Goal: Navigation & Orientation: Find specific page/section

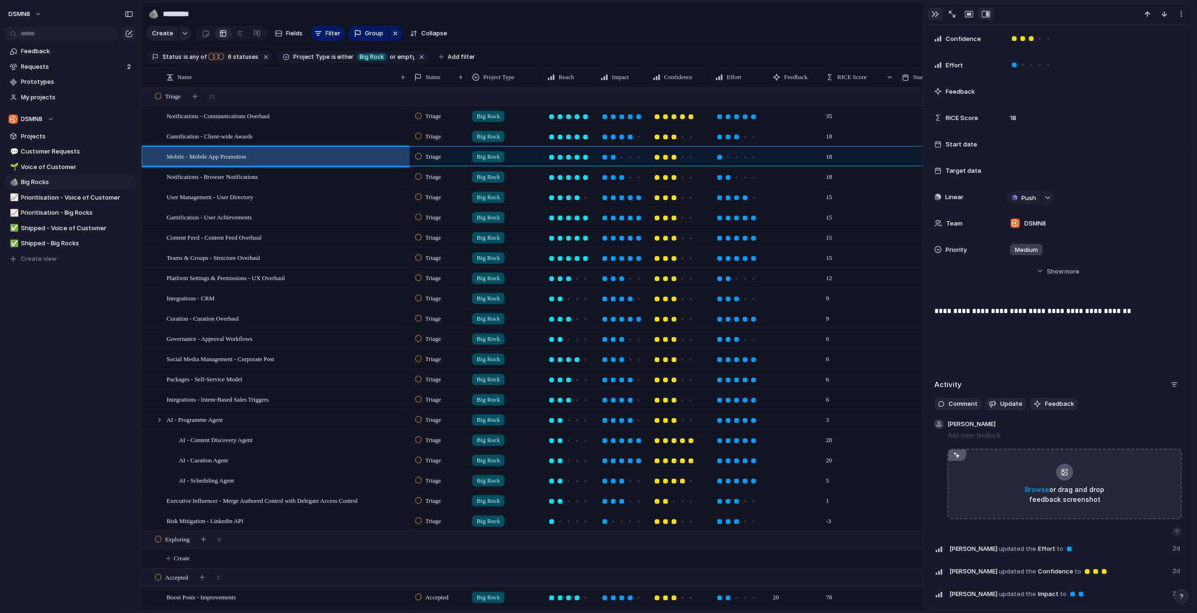
click at [934, 14] on div "button" at bounding box center [935, 14] width 8 height 8
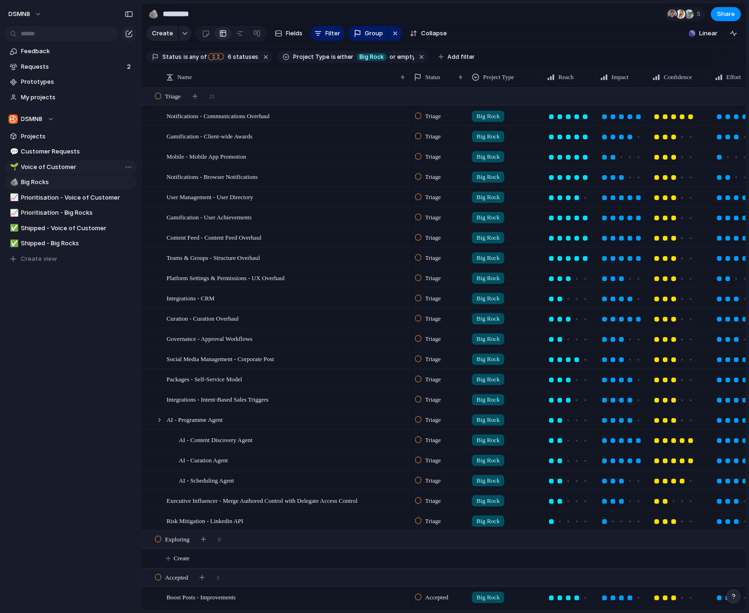
click at [51, 169] on span "Voice of Customer" at bounding box center [77, 166] width 112 height 9
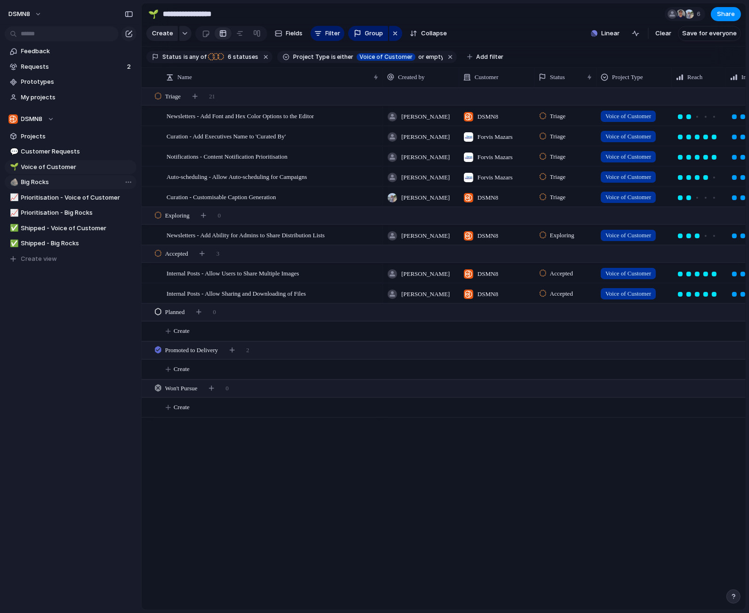
click at [45, 184] on span "Big Rocks" at bounding box center [77, 181] width 112 height 9
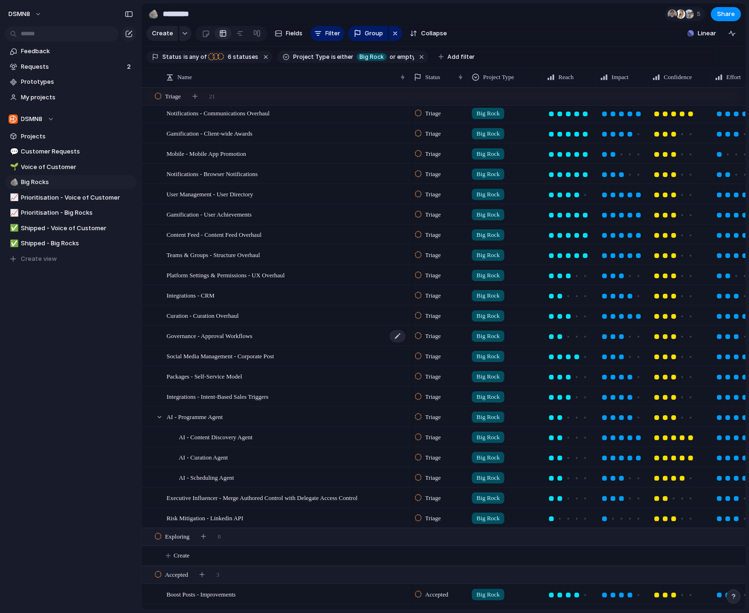
scroll to position [7, 0]
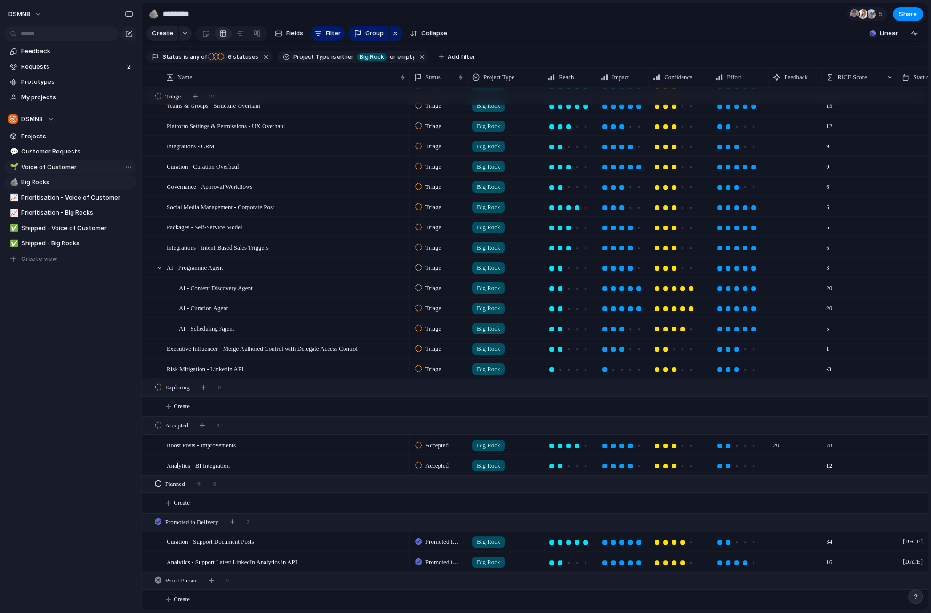
click at [48, 164] on span "Voice of Customer" at bounding box center [77, 166] width 112 height 9
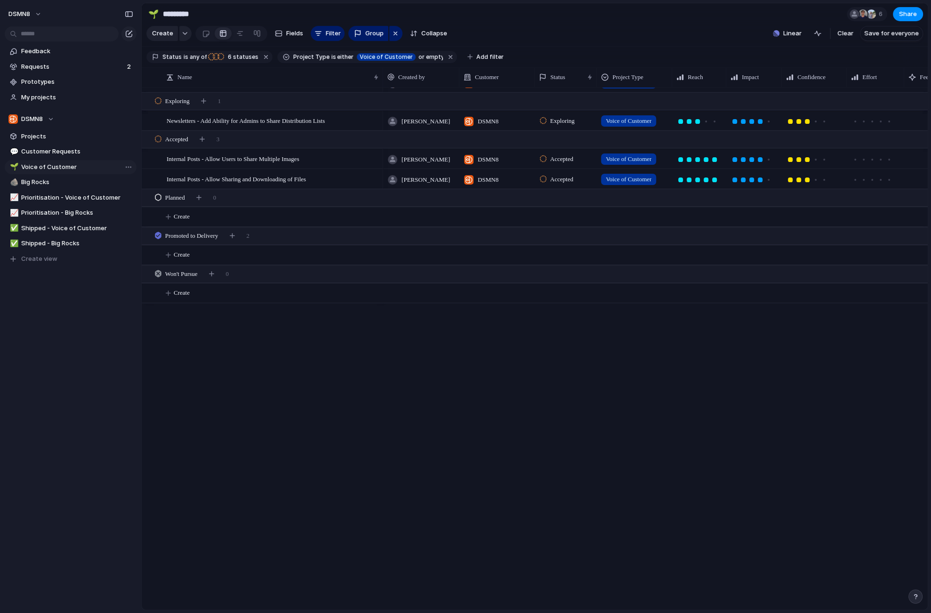
type input "**********"
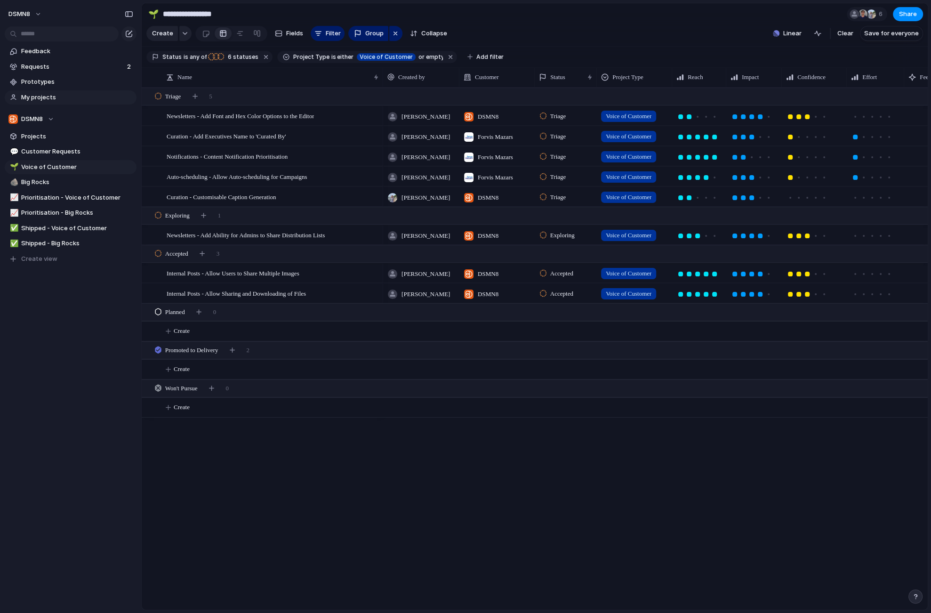
click at [48, 98] on span "My projects" at bounding box center [77, 97] width 112 height 9
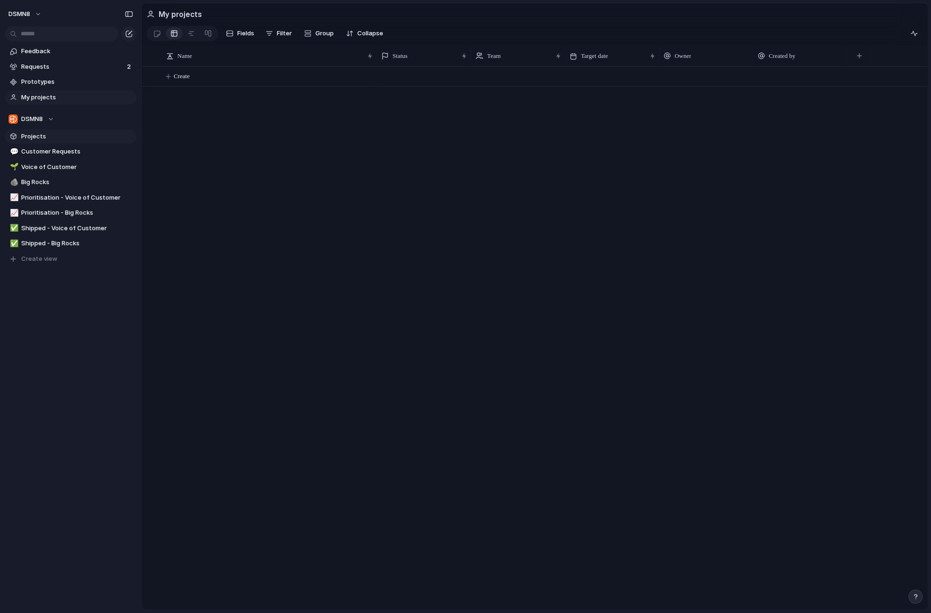
click at [55, 138] on span "Projects" at bounding box center [77, 136] width 112 height 9
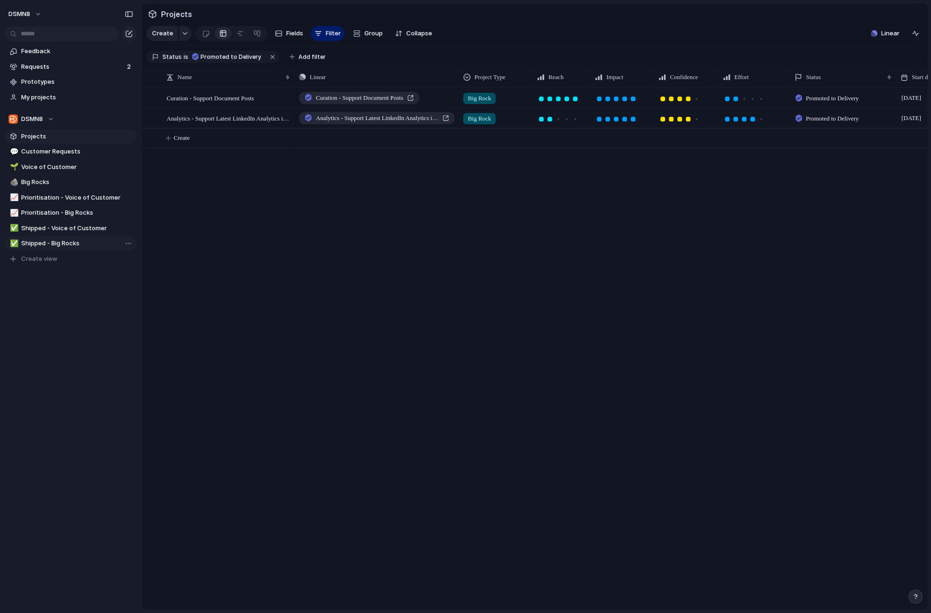
click at [53, 244] on span "Shipped - Big Rocks" at bounding box center [77, 243] width 112 height 9
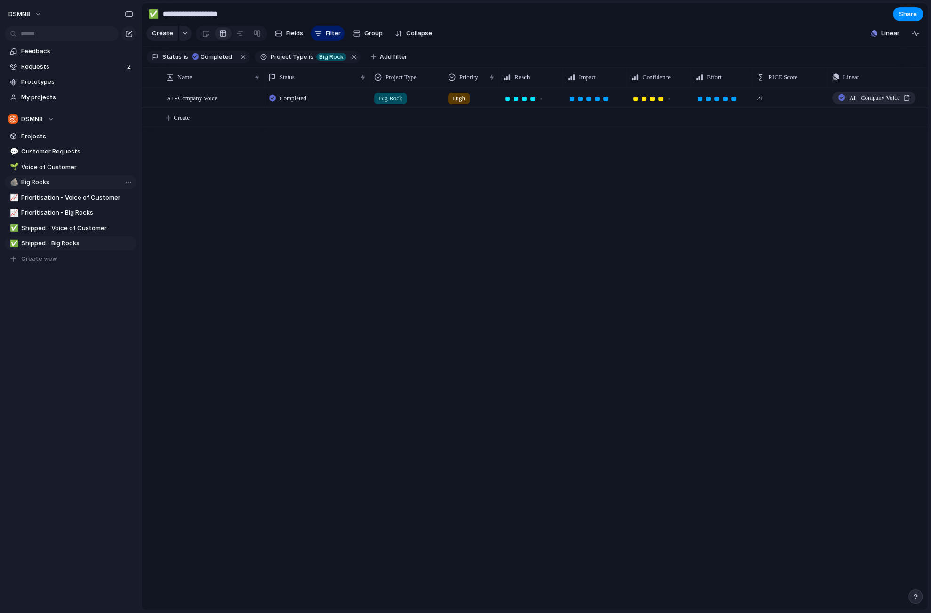
click at [37, 181] on span "Big Rocks" at bounding box center [77, 181] width 112 height 9
type input "*********"
